Goal: Transaction & Acquisition: Download file/media

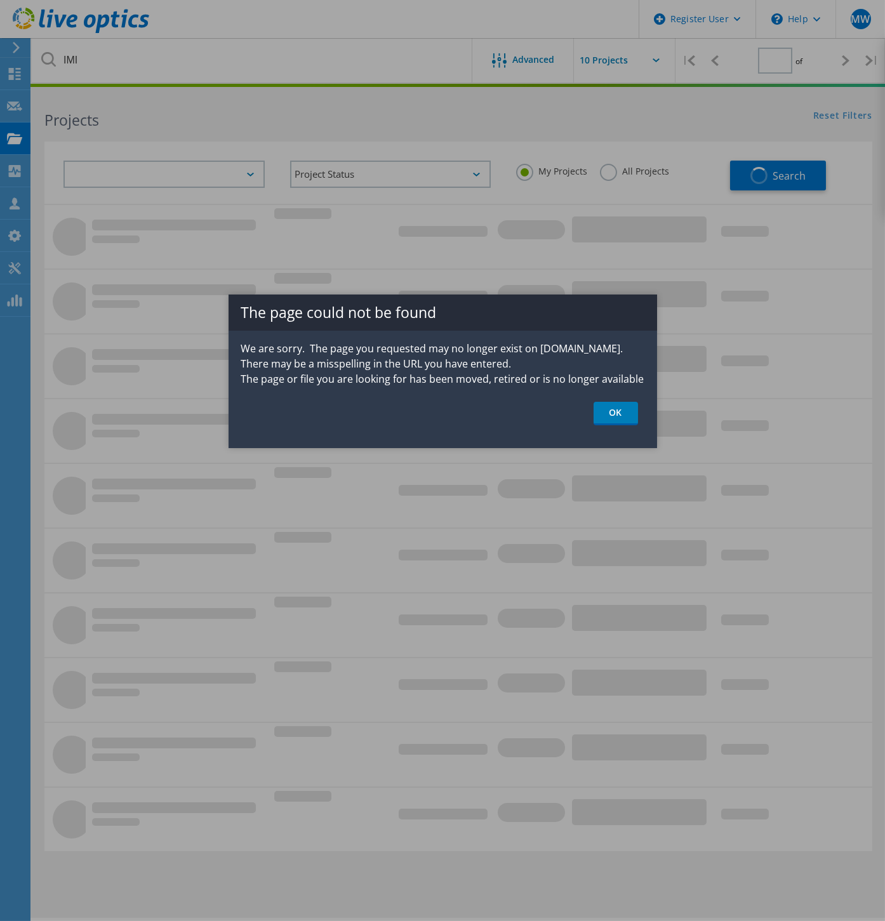
type input "1"
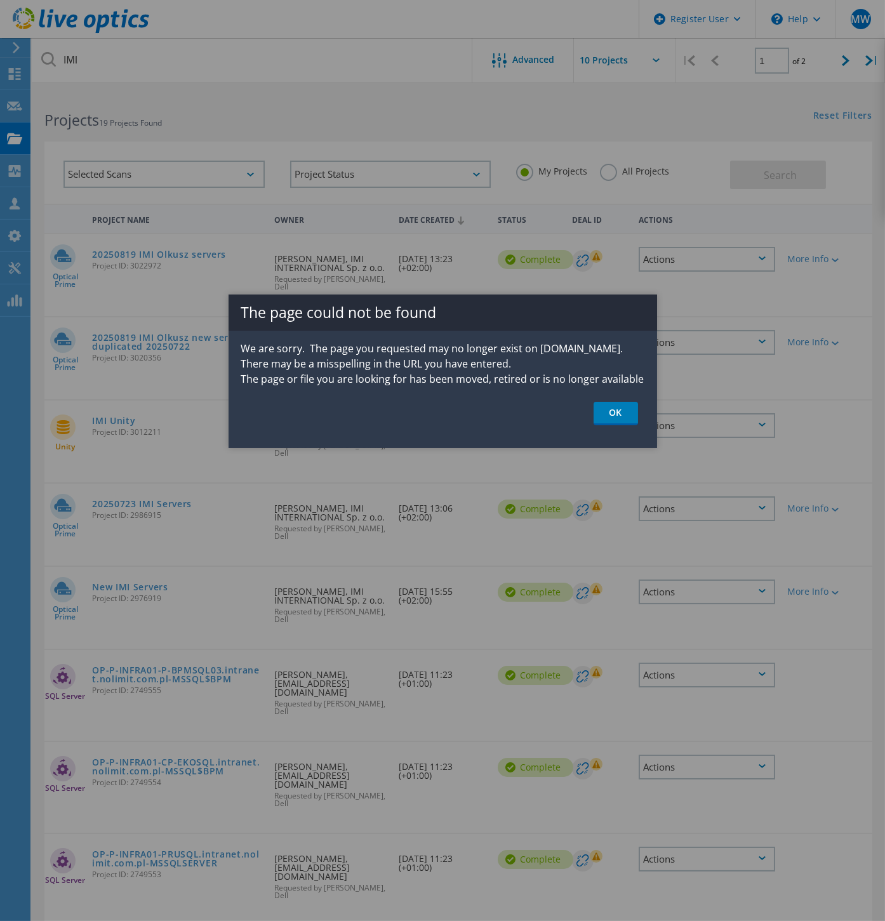
drag, startPoint x: 626, startPoint y: 410, endPoint x: 603, endPoint y: 406, distance: 23.7
click at [626, 410] on link "OK" at bounding box center [616, 413] width 44 height 23
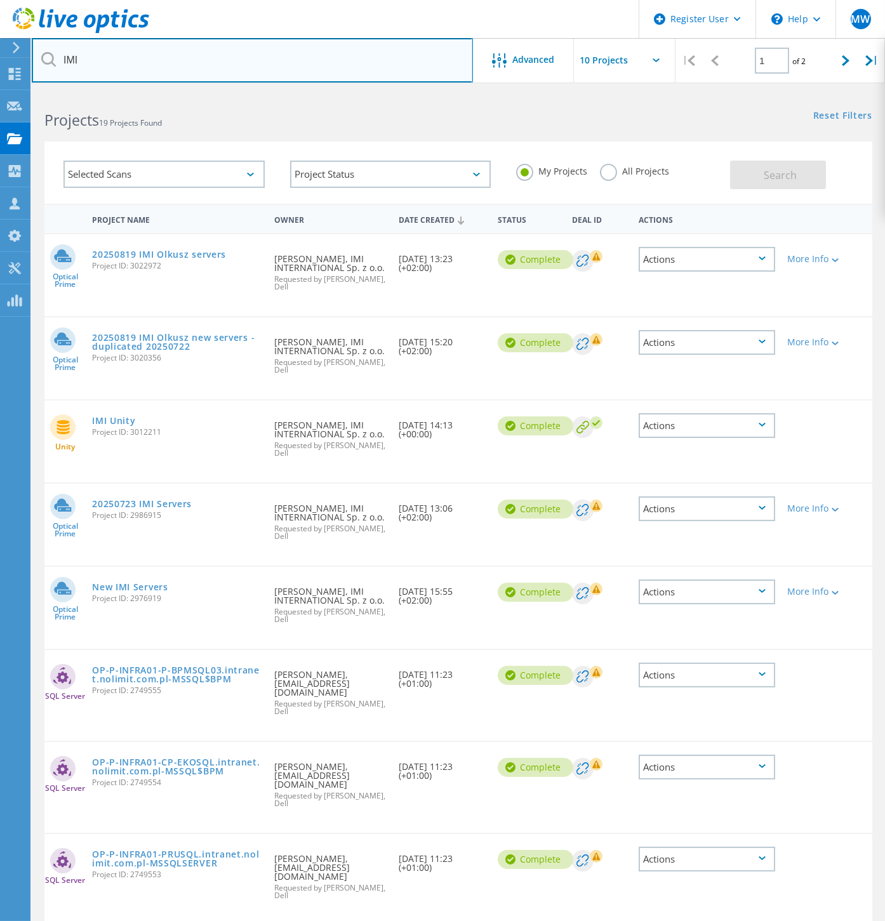
click at [95, 67] on input "IMI" at bounding box center [252, 60] width 441 height 44
drag, startPoint x: 89, startPoint y: 58, endPoint x: 29, endPoint y: 56, distance: 60.4
click at [29, 92] on div "Register User \n Help Explore Helpful Articles Contact Support MW Dell User Mat…" at bounding box center [442, 626] width 885 height 1068
type input "huuuge"
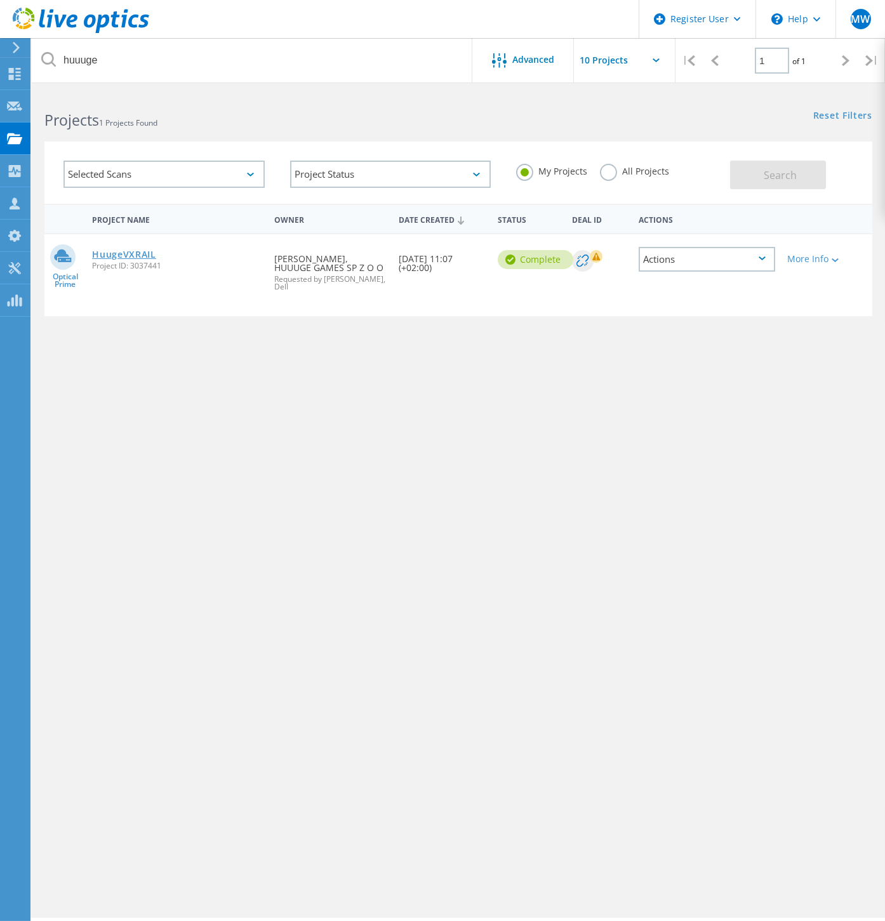
click at [123, 254] on link "HuugeVXRAIL" at bounding box center [124, 254] width 64 height 9
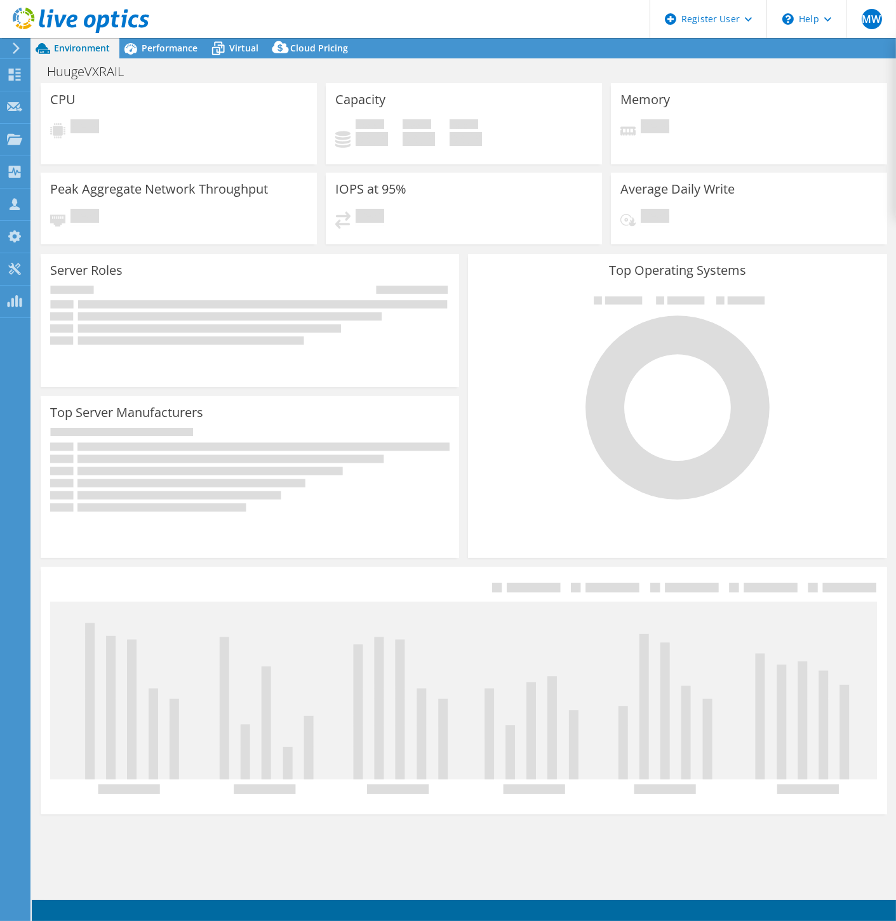
select select "USD"
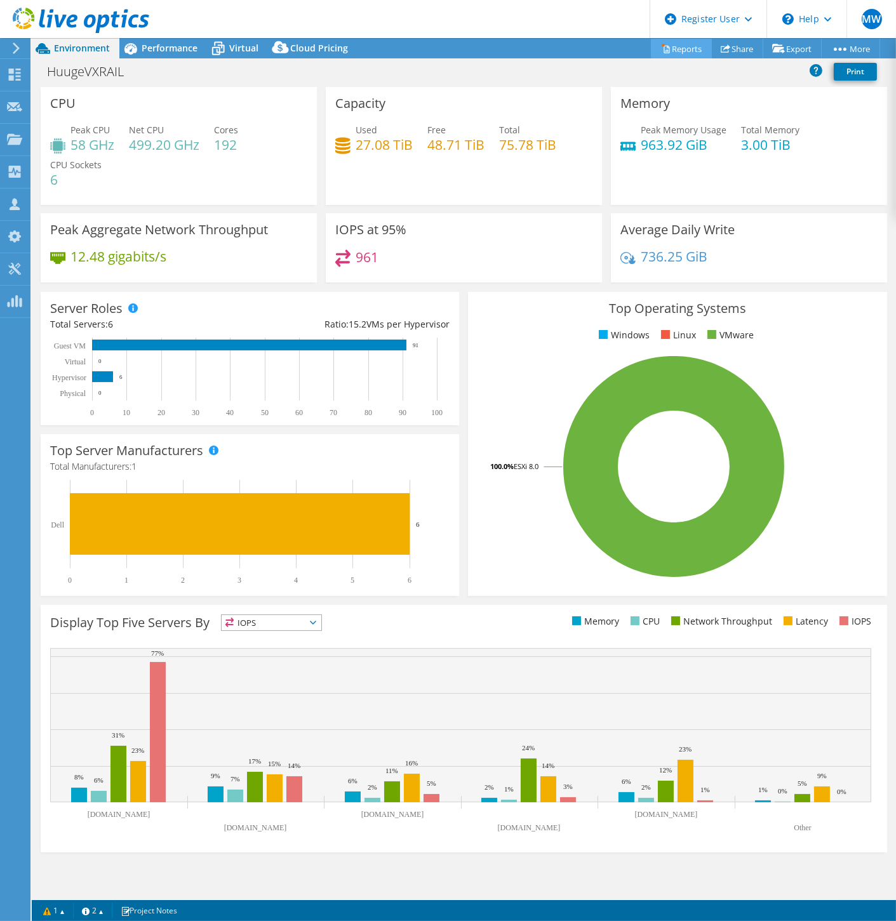
click at [673, 50] on link "Reports" at bounding box center [681, 49] width 61 height 20
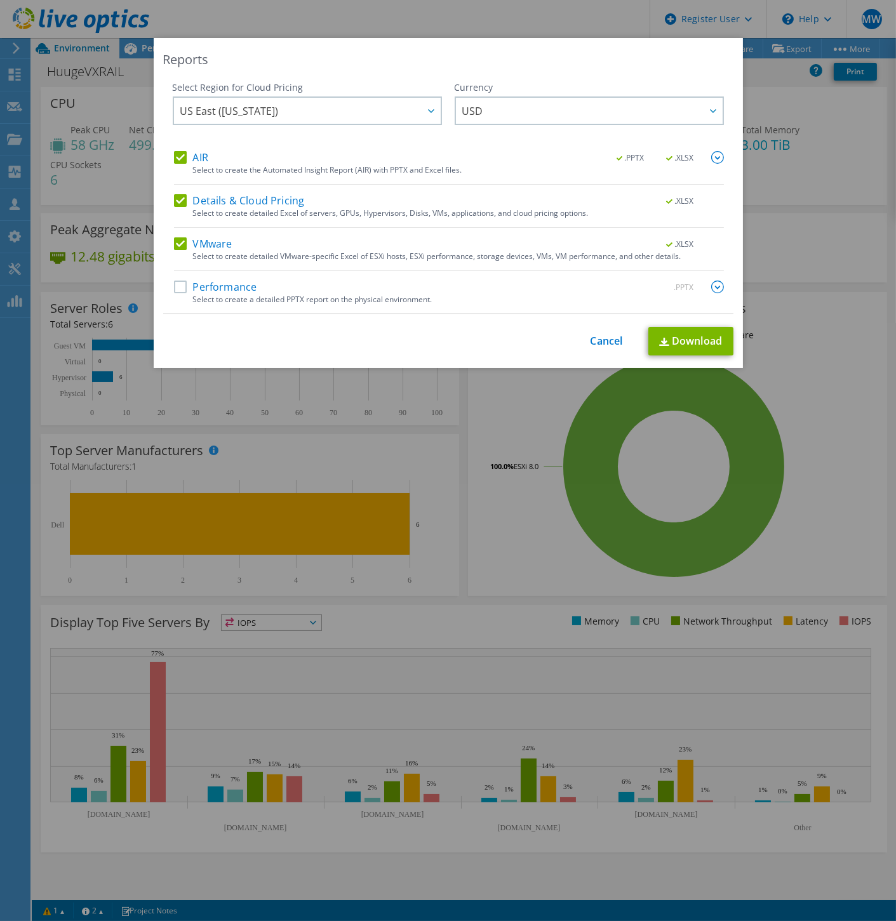
click at [178, 289] on label "Performance" at bounding box center [215, 287] width 83 height 13
click at [0, 0] on input "Performance" at bounding box center [0, 0] width 0 height 0
click at [323, 115] on span "US East ([US_STATE])" at bounding box center [310, 111] width 260 height 26
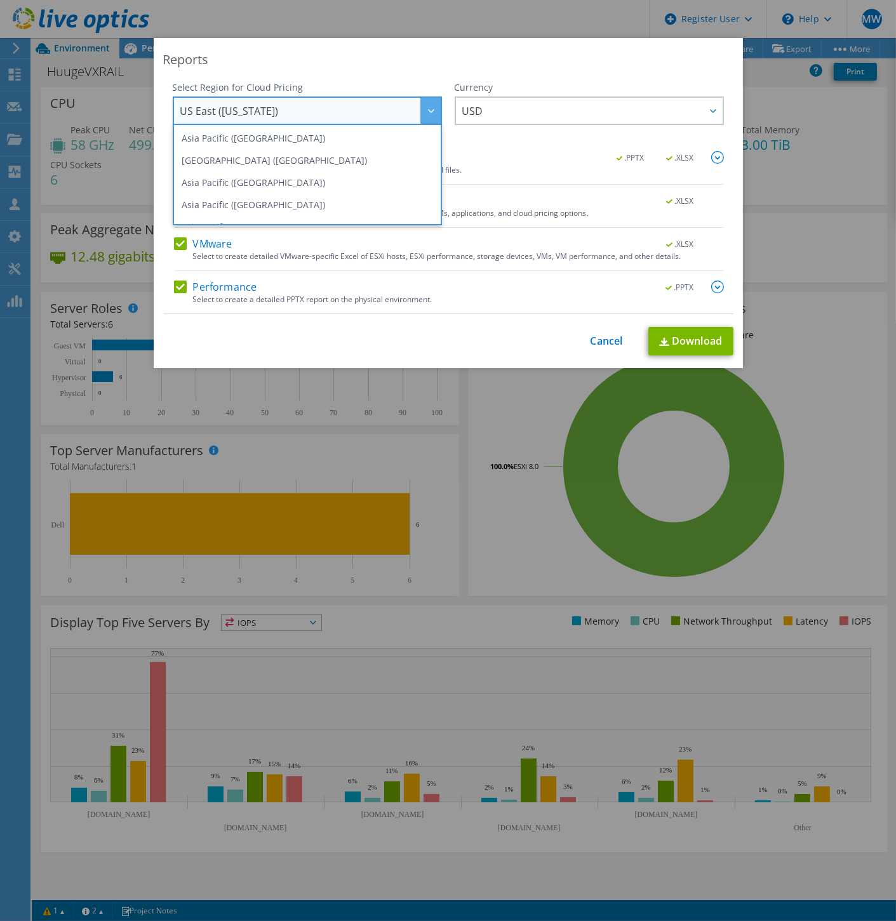
scroll to position [141, 0]
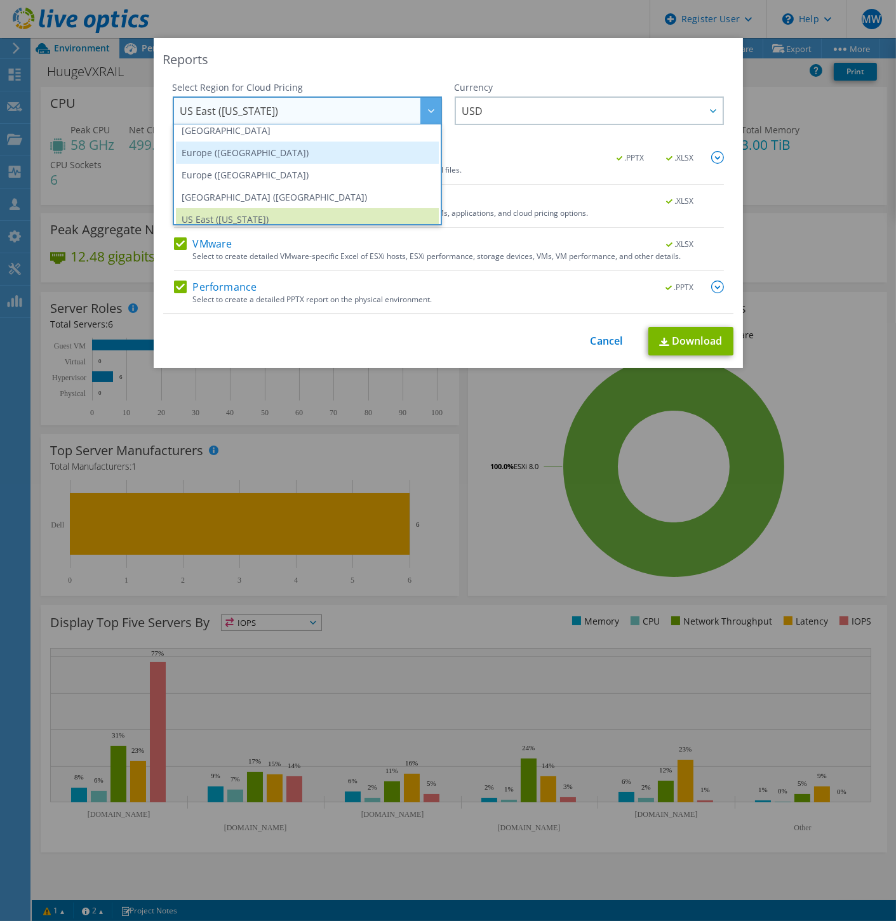
click at [264, 160] on li "Europe ([GEOGRAPHIC_DATA])" at bounding box center [307, 153] width 263 height 22
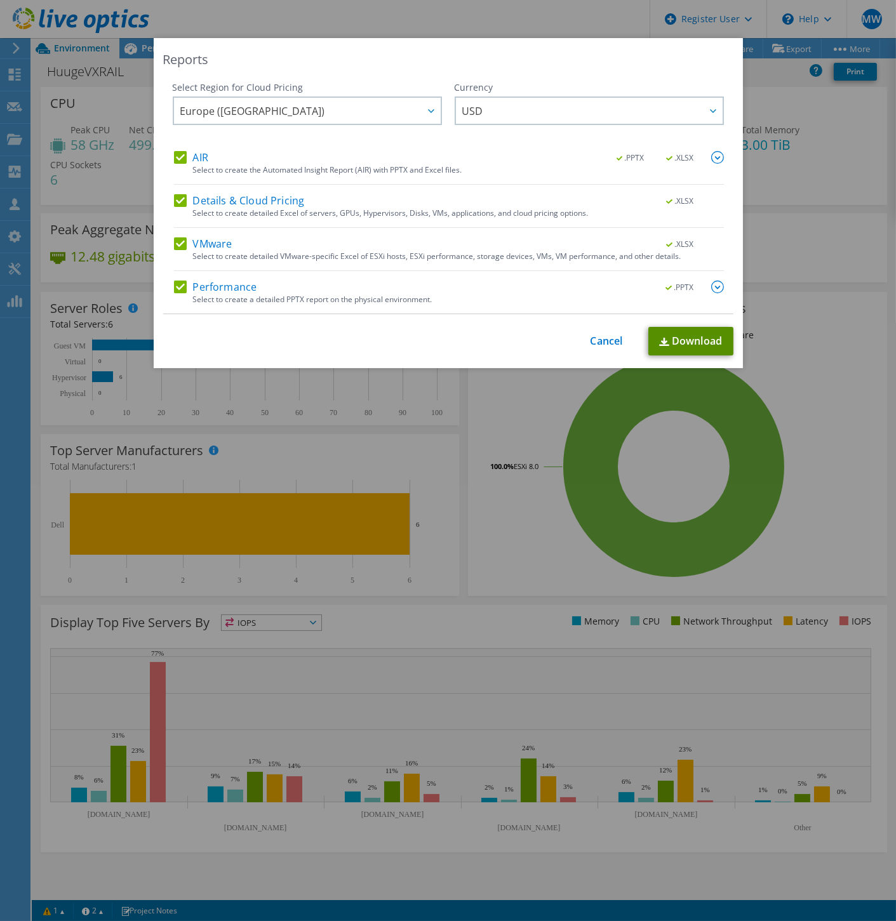
click at [673, 344] on link "Download" at bounding box center [690, 341] width 85 height 29
click at [251, 11] on div "Reports Select Region for Cloud Pricing Asia Pacific ([GEOGRAPHIC_DATA]) [GEOGR…" at bounding box center [448, 460] width 896 height 921
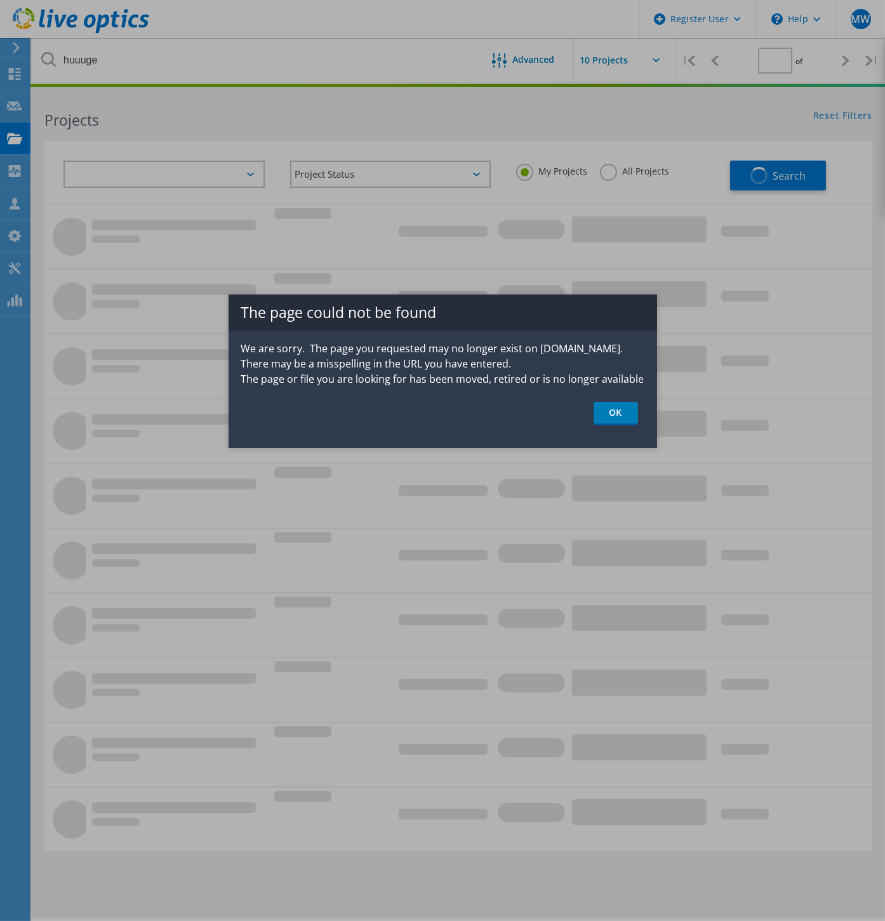
type input "1"
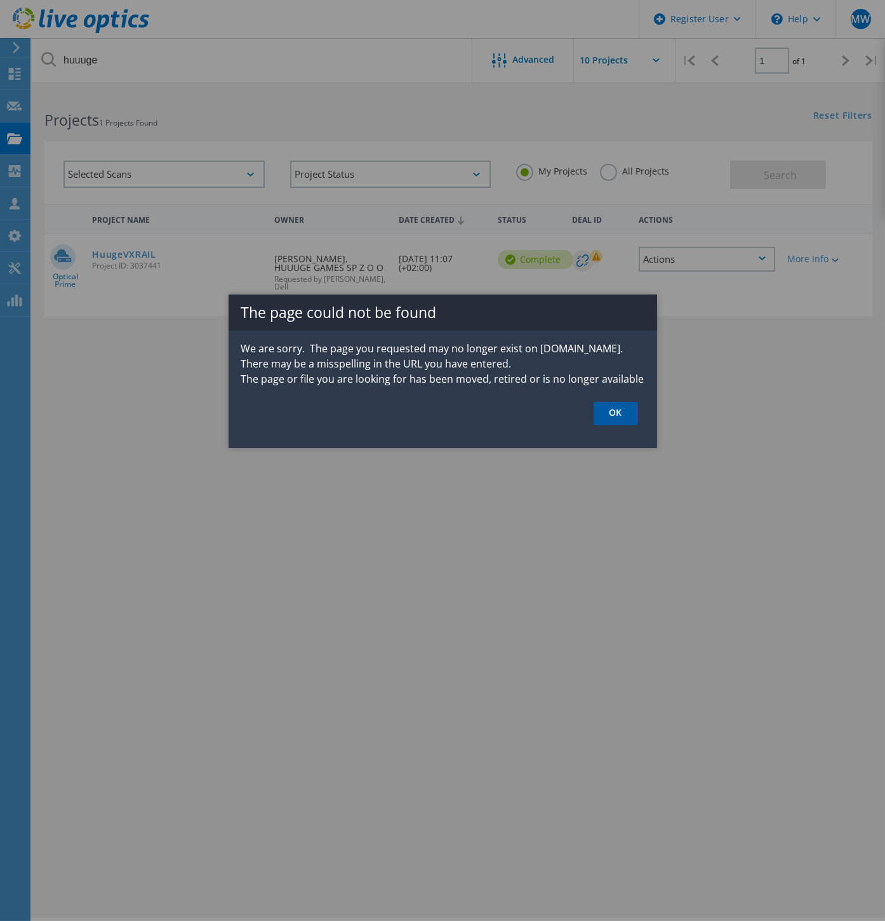
drag, startPoint x: 604, startPoint y: 393, endPoint x: 606, endPoint y: 407, distance: 14.2
click at [605, 393] on div "The page could not be found We are sorry. The page you requested may no longer …" at bounding box center [443, 372] width 429 height 154
click at [607, 414] on link "OK" at bounding box center [616, 413] width 44 height 23
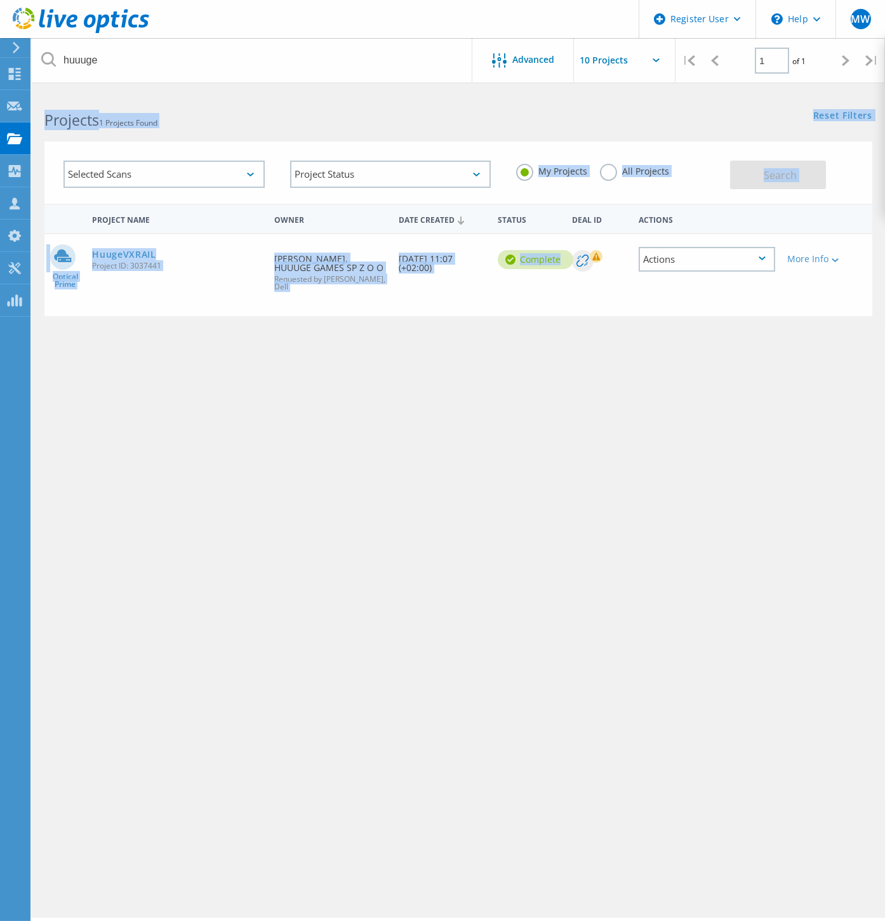
drag, startPoint x: 142, startPoint y: 58, endPoint x: -4, endPoint y: 56, distance: 146.1
click at [0, 56] on html "Register User \n Help Explore Helpful Articles Contact Support MW Dell User Mat…" at bounding box center [442, 478] width 885 height 956
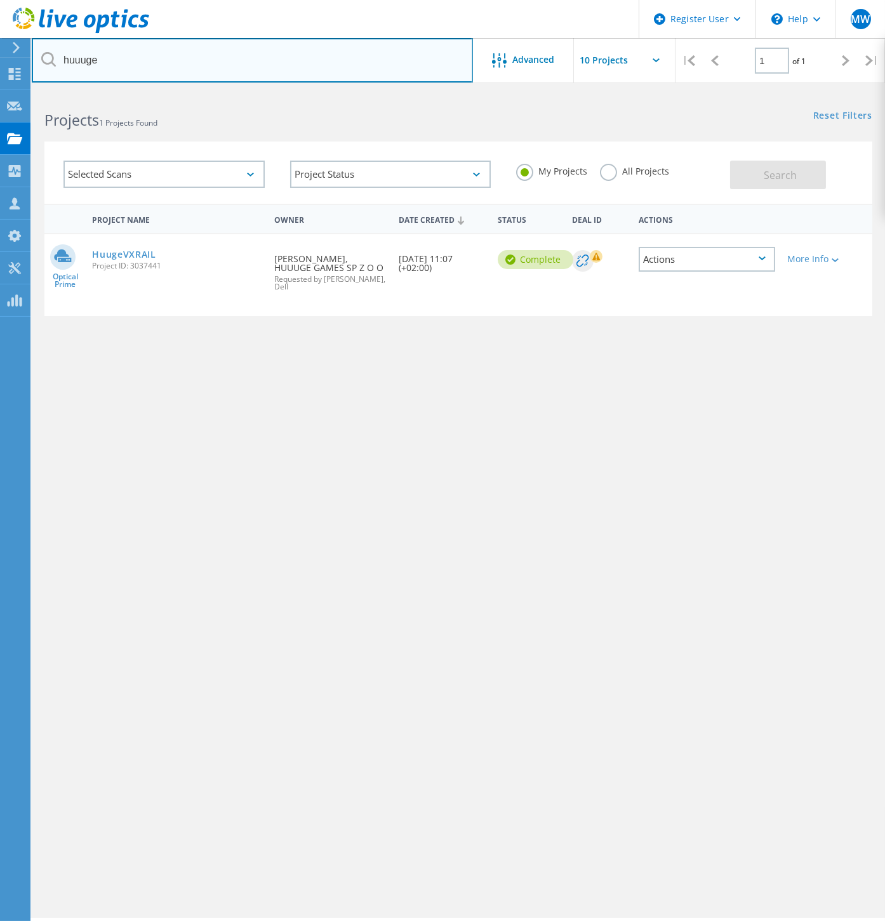
drag, startPoint x: -4, startPoint y: 56, endPoint x: 136, endPoint y: 72, distance: 140.6
click at [137, 72] on input "huuuge" at bounding box center [252, 60] width 441 height 44
drag, startPoint x: 100, startPoint y: 57, endPoint x: 23, endPoint y: 58, distance: 76.2
click at [23, 92] on div "Register User \n Help Explore Helpful Articles Contact Support MW Dell User Mat…" at bounding box center [442, 524] width 885 height 864
type input "zpr"
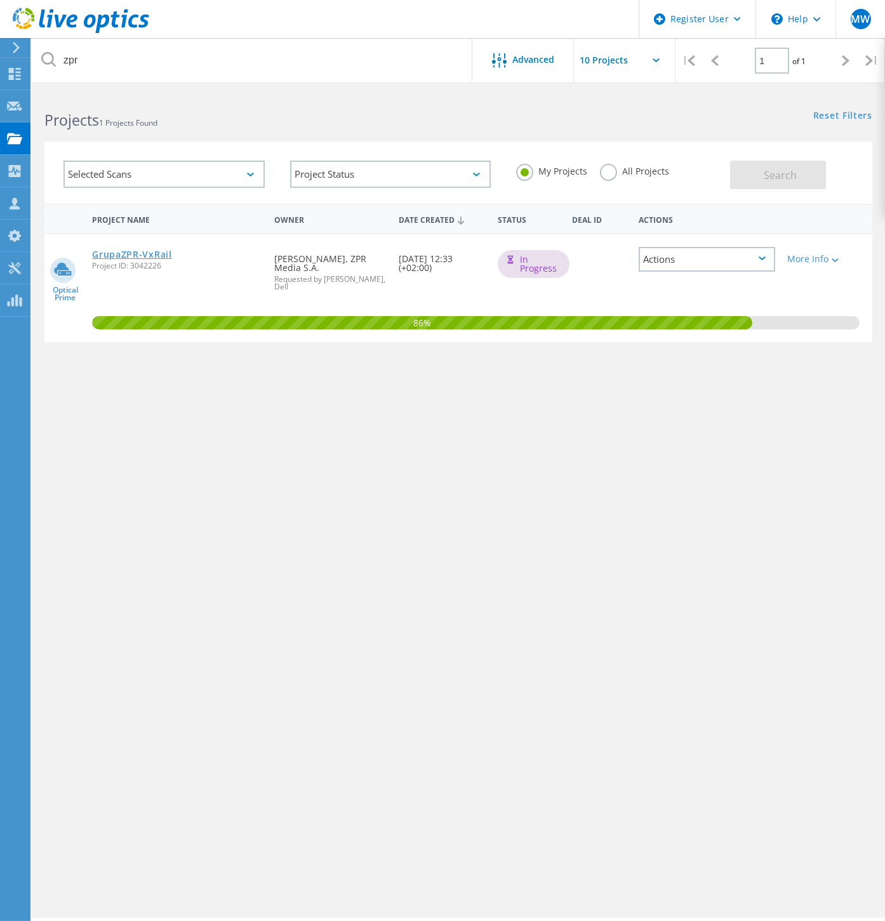
click at [166, 250] on link "GrupaZPR-VxRail" at bounding box center [132, 254] width 80 height 9
